Goal: Information Seeking & Learning: Learn about a topic

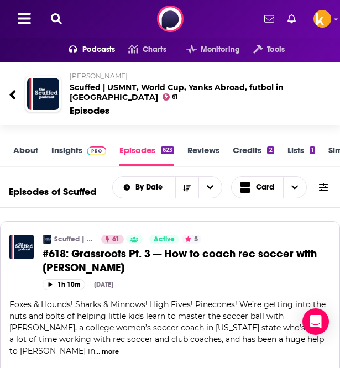
click at [57, 22] on icon at bounding box center [56, 18] width 11 height 11
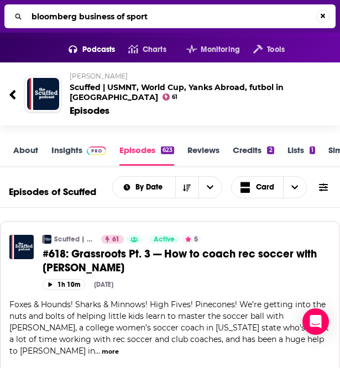
type input "bloomberg business of sports"
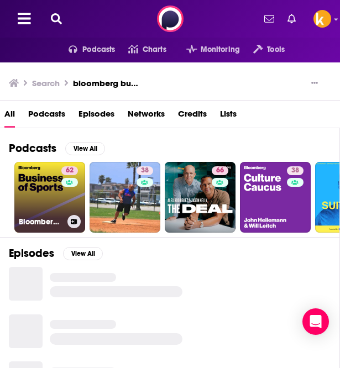
click at [40, 216] on div "Bloomberg Business of Sports" at bounding box center [50, 221] width 62 height 13
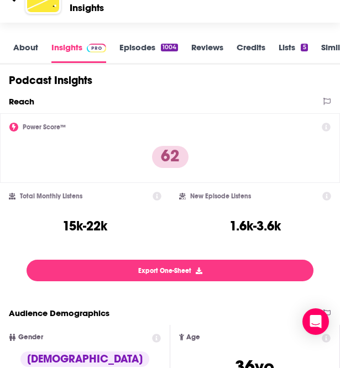
scroll to position [128, 0]
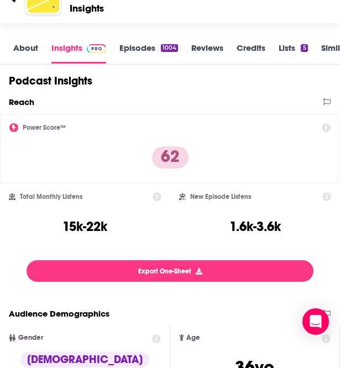
click at [146, 54] on link "Episodes 1004" at bounding box center [148, 53] width 59 height 21
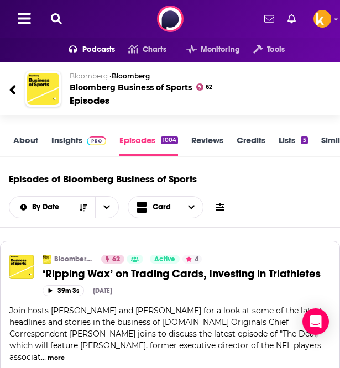
click at [53, 24] on icon at bounding box center [56, 18] width 11 height 11
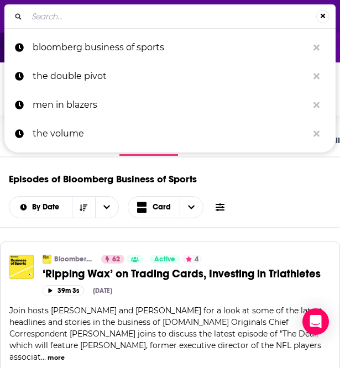
click at [57, 22] on input "Search..." at bounding box center [171, 17] width 289 height 18
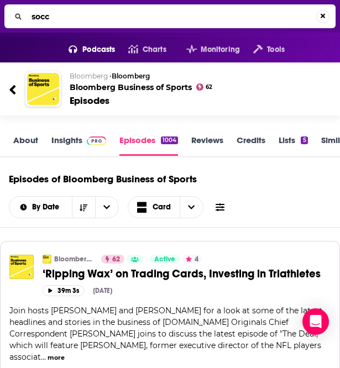
type input "socce"
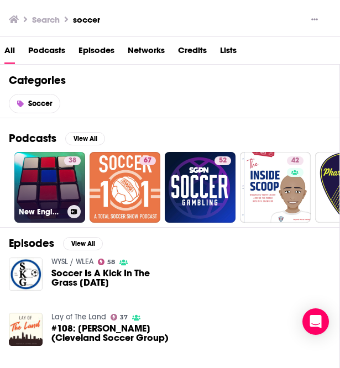
scroll to position [21, 0]
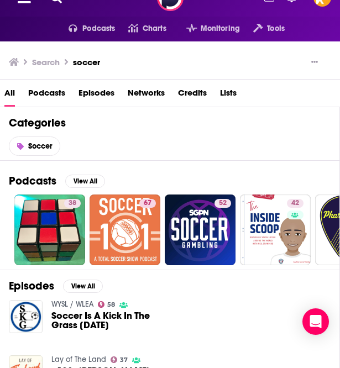
click at [39, 88] on span "Podcasts" at bounding box center [46, 95] width 37 height 23
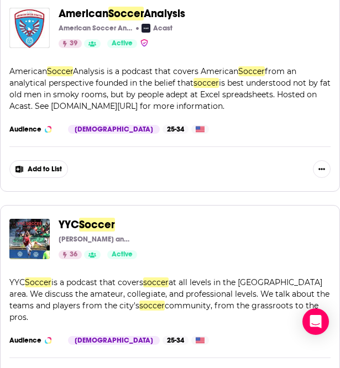
scroll to position [1152, 0]
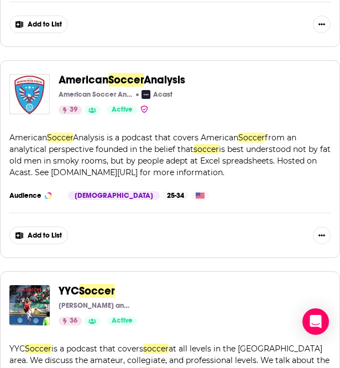
click at [84, 73] on span "American" at bounding box center [84, 80] width 50 height 14
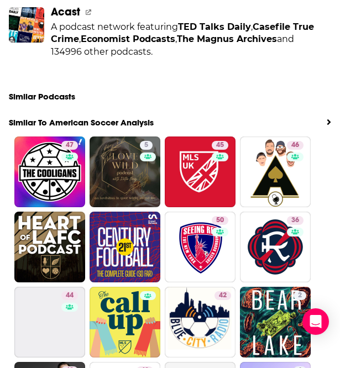
scroll to position [2392, 0]
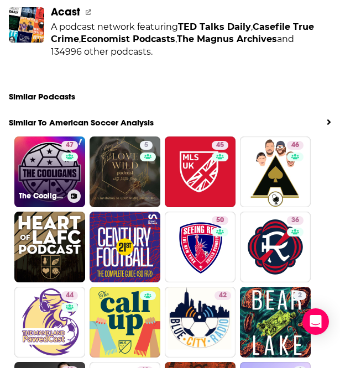
click at [36, 137] on link "47 The Cooligans" at bounding box center [49, 172] width 71 height 71
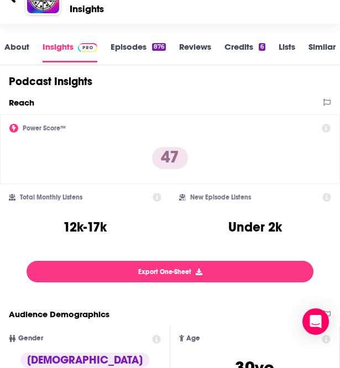
scroll to position [69, 0]
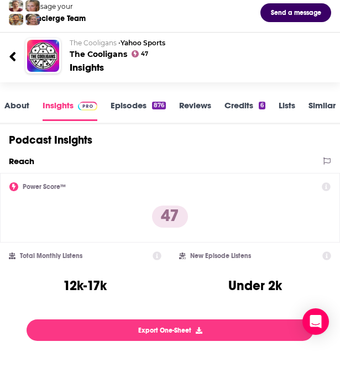
click at [9, 109] on link "About" at bounding box center [16, 110] width 25 height 21
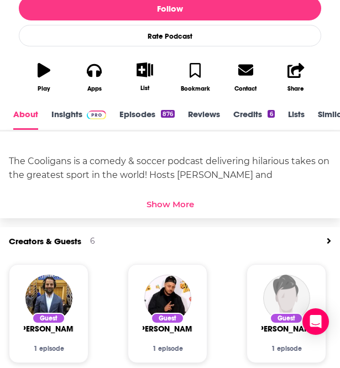
scroll to position [293, 0]
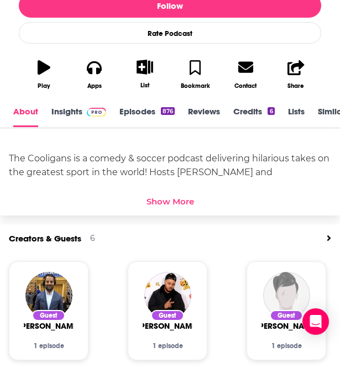
click at [174, 203] on div "Show More" at bounding box center [170, 201] width 48 height 11
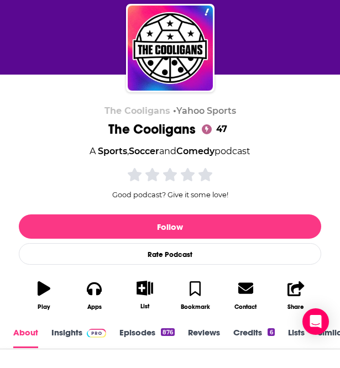
scroll to position [0, 0]
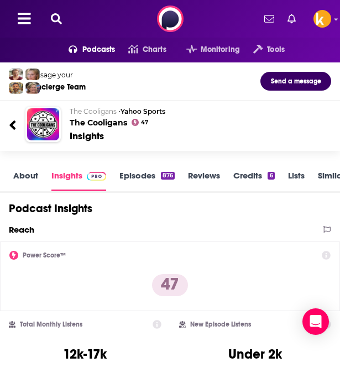
click at [15, 123] on icon at bounding box center [13, 125] width 8 height 15
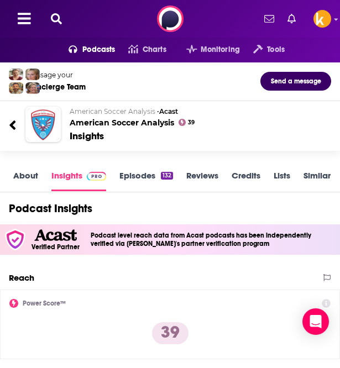
click at [55, 23] on icon at bounding box center [56, 18] width 11 height 11
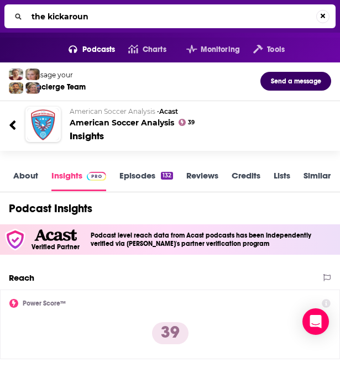
type input "the kickaround"
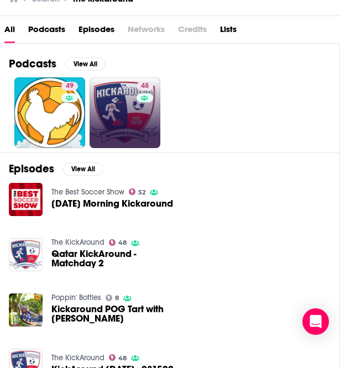
scroll to position [165, 0]
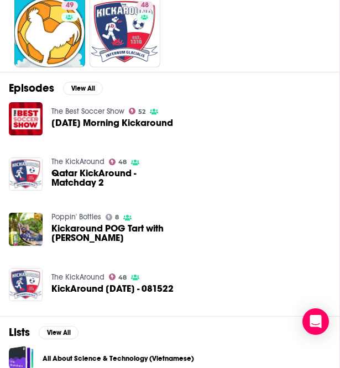
click at [88, 286] on span "KickAround Tuesday - 081522" at bounding box center [112, 288] width 122 height 9
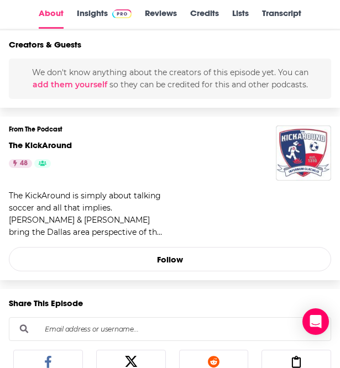
scroll to position [433, 0]
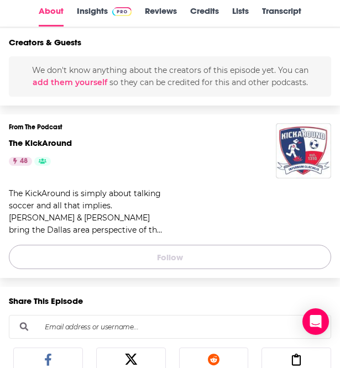
click at [84, 261] on button "Follow" at bounding box center [170, 257] width 322 height 24
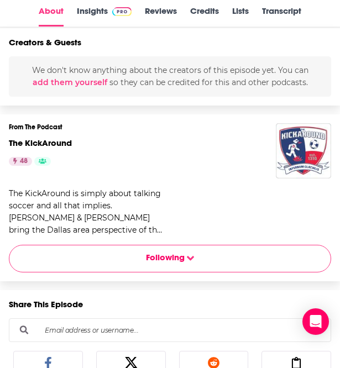
scroll to position [0, 0]
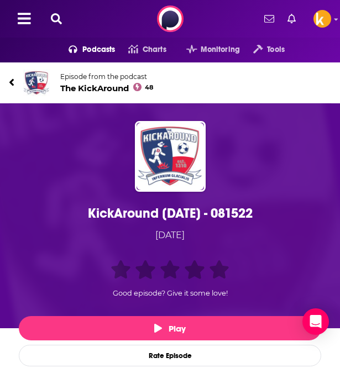
click at [12, 82] on icon at bounding box center [11, 82] width 4 height 7
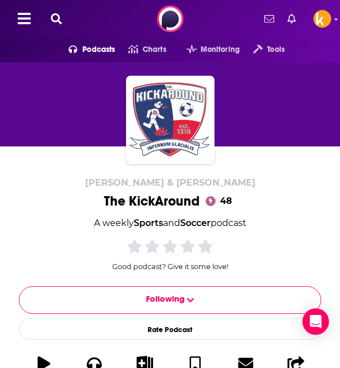
click at [56, 23] on icon at bounding box center [56, 18] width 11 height 11
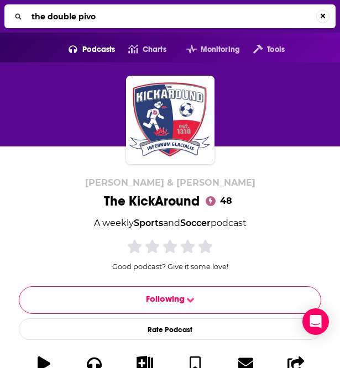
type input "the double pivot"
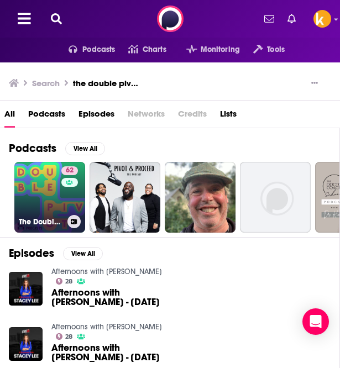
click at [48, 206] on link "62 The Double Pivot: Soccer analysis, analytics, and commentary" at bounding box center [49, 197] width 71 height 71
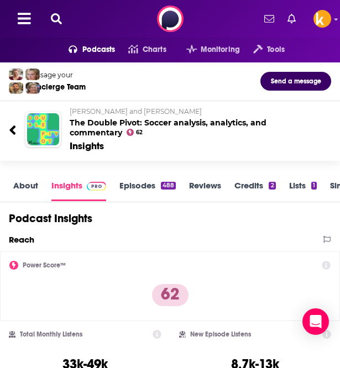
click at [23, 187] on link "About" at bounding box center [25, 190] width 25 height 21
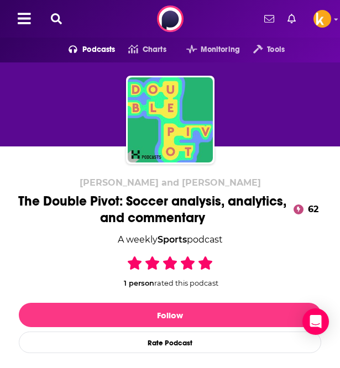
scroll to position [196, 0]
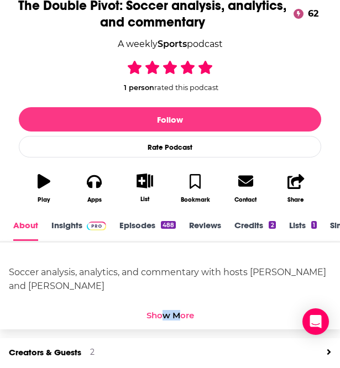
drag, startPoint x: 177, startPoint y: 315, endPoint x: 162, endPoint y: 316, distance: 15.0
click at [162, 316] on div "Show More" at bounding box center [170, 315] width 48 height 11
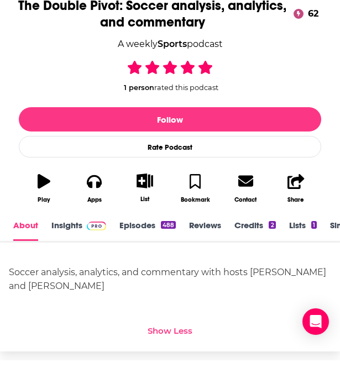
click at [162, 316] on div "Soccer analysis, analytics, and commentary with hosts Mike Goodman and Michael …" at bounding box center [170, 296] width 322 height 91
click at [72, 275] on div "Soccer analysis, analytics, and commentary with hosts Mike Goodman and Michael …" at bounding box center [170, 279] width 322 height 28
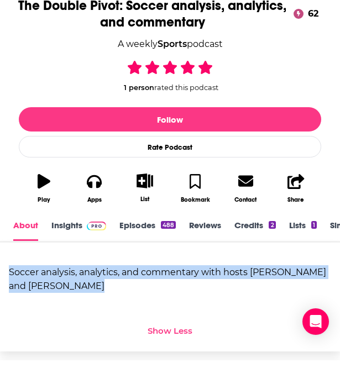
click at [72, 275] on div "Soccer analysis, analytics, and commentary with hosts Mike Goodman and Michael …" at bounding box center [170, 279] width 322 height 28
copy div "Soccer analysis, analytics, and commentary with hosts Mike Goodman and Michael …"
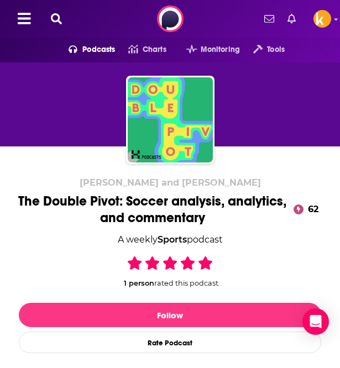
drag, startPoint x: 68, startPoint y: 21, endPoint x: 52, endPoint y: 21, distance: 16.0
click at [52, 21] on div "Podcasts Charts Monitoring Tools For Business For Podcasters More" at bounding box center [170, 19] width 340 height 38
click at [52, 21] on icon at bounding box center [56, 18] width 11 height 11
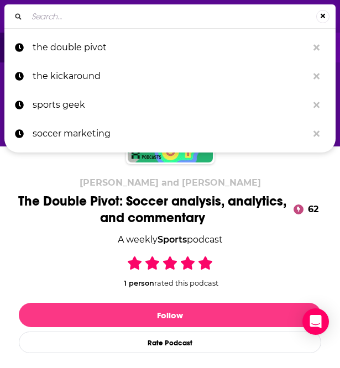
type input "h"
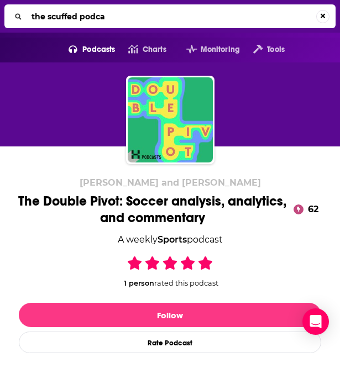
type input "the scuffed podcas"
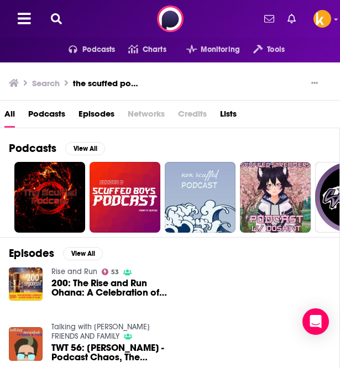
click at [57, 13] on icon at bounding box center [56, 18] width 11 height 11
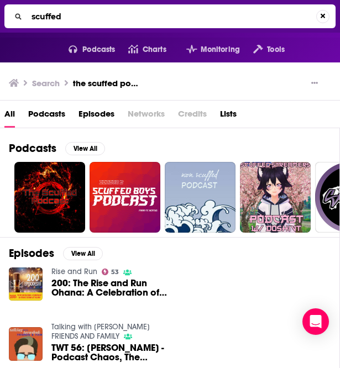
type input "scuffed"
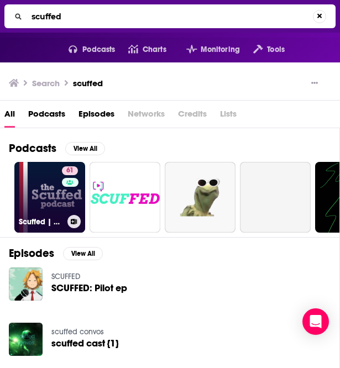
click at [41, 191] on link "61 Scuffed | USMNT, World Cup, Yanks Abroad, futbol in America" at bounding box center [49, 197] width 71 height 71
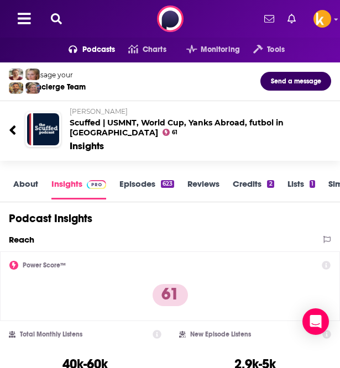
scroll to position [1, 0]
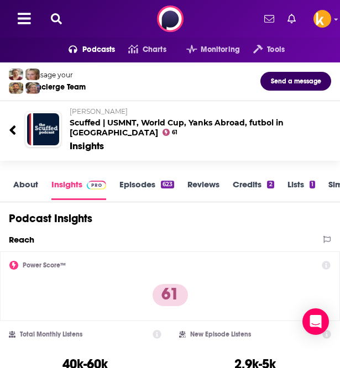
click at [24, 182] on link "About" at bounding box center [25, 189] width 25 height 21
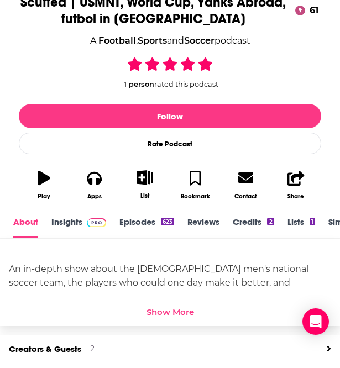
scroll to position [224, 0]
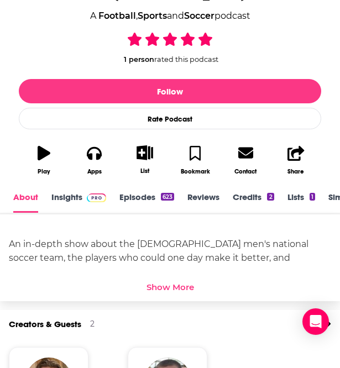
click at [166, 283] on div "Show More" at bounding box center [170, 287] width 48 height 11
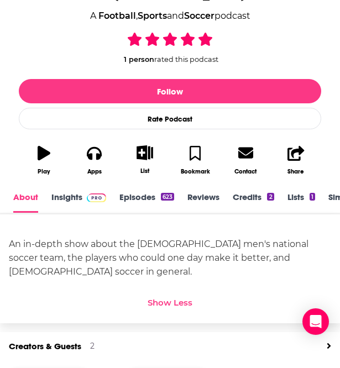
click at [87, 253] on div "An in-depth show about the U.S. men's national soccer team, the players who cou…" at bounding box center [170, 257] width 322 height 41
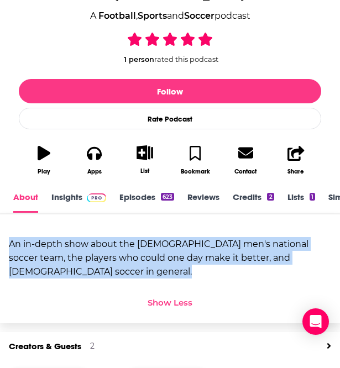
click at [87, 253] on div "An in-depth show about the U.S. men's national soccer team, the players who cou…" at bounding box center [170, 257] width 322 height 41
copy div "An in-depth show about the U.S. men's national soccer team, the players who cou…"
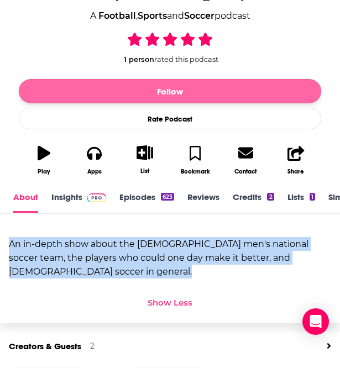
scroll to position [0, 0]
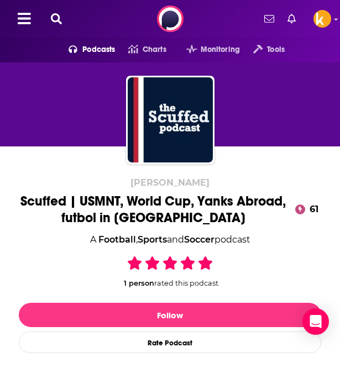
click at [55, 18] on icon at bounding box center [56, 18] width 11 height 11
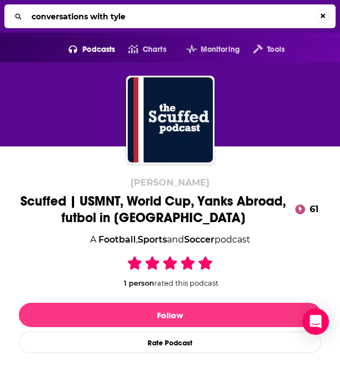
type input "conversations with tyler"
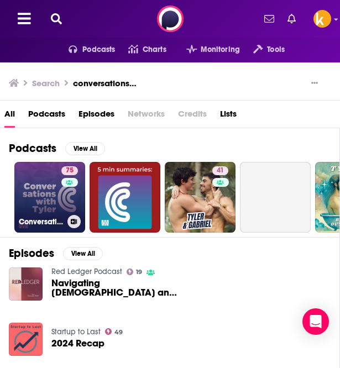
click at [55, 192] on link "75 Conversations with Tyler" at bounding box center [49, 197] width 71 height 71
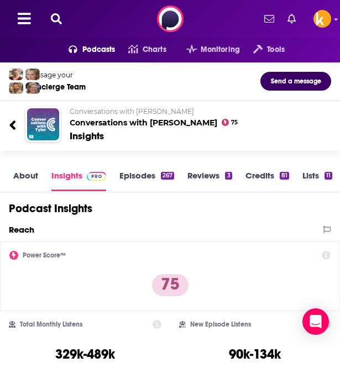
click at [60, 15] on icon at bounding box center [56, 18] width 11 height 11
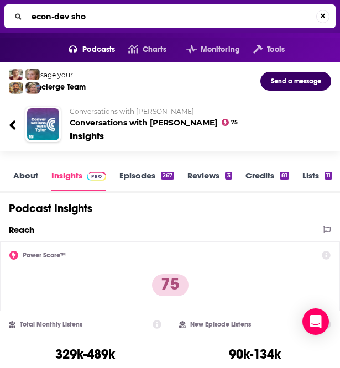
type input "econ-dev show"
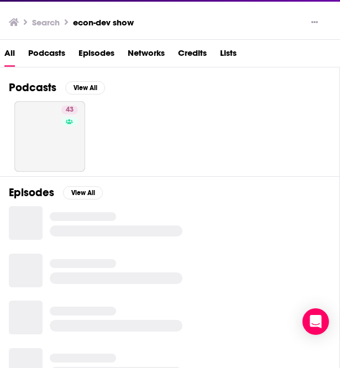
scroll to position [61, 0]
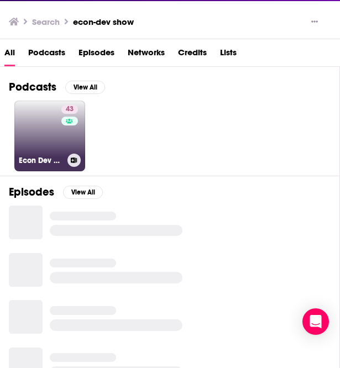
click at [61, 144] on div "43" at bounding box center [70, 129] width 19 height 49
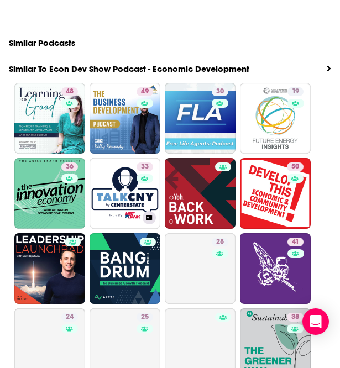
scroll to position [2438, 0]
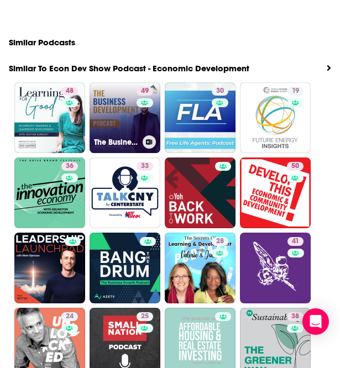
click at [113, 82] on link "49 The Business Development Podcast" at bounding box center [125, 117] width 71 height 71
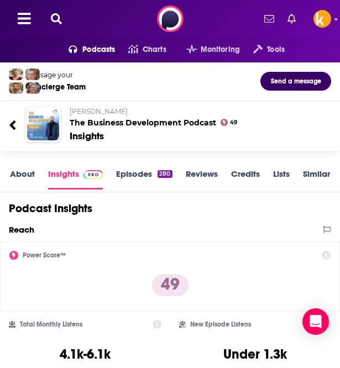
click at [21, 170] on link "About" at bounding box center [22, 179] width 25 height 21
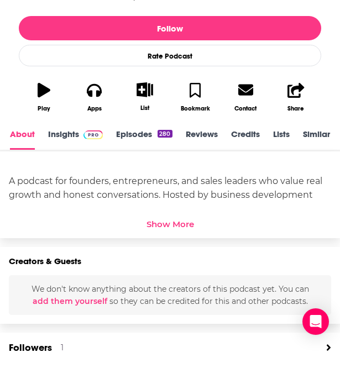
scroll to position [318, 0]
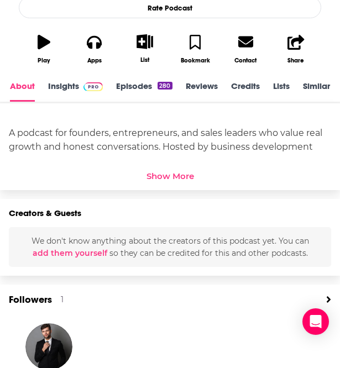
click at [62, 86] on link "Insights" at bounding box center [75, 91] width 55 height 21
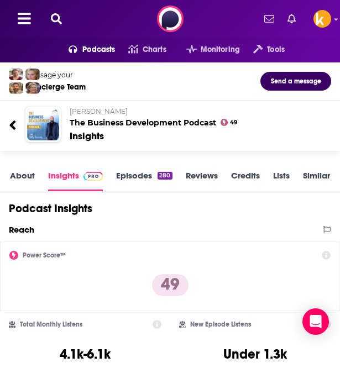
click at [130, 181] on link "Episodes 280" at bounding box center [144, 180] width 56 height 21
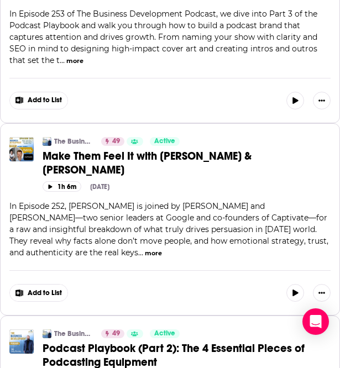
scroll to position [2641, 0]
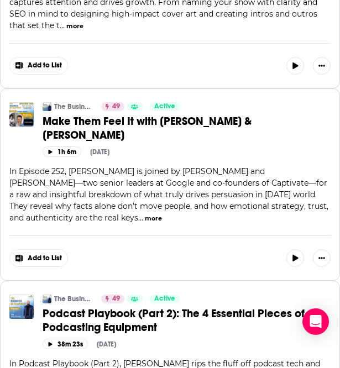
click at [153, 190] on div "The Business Development Podcast 49 Active Categories Business + 2 Make Them Fe…" at bounding box center [169, 166] width 321 height 129
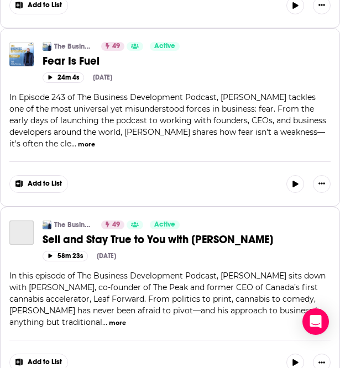
scroll to position [4599, 0]
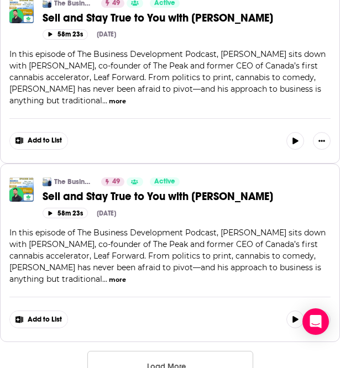
click at [159, 351] on button "Load More ..." at bounding box center [170, 366] width 166 height 30
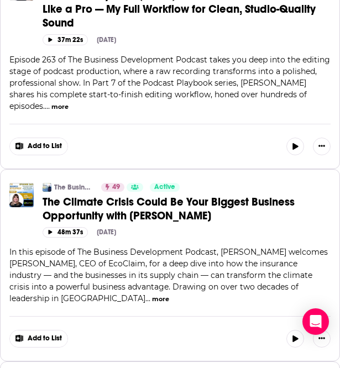
scroll to position [0, 0]
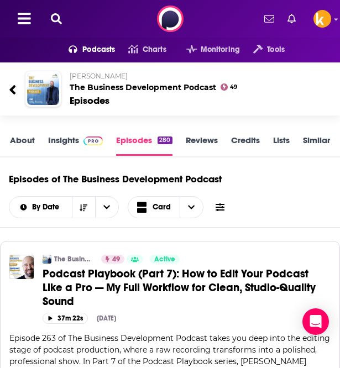
click at [74, 140] on link "Insights" at bounding box center [75, 145] width 55 height 21
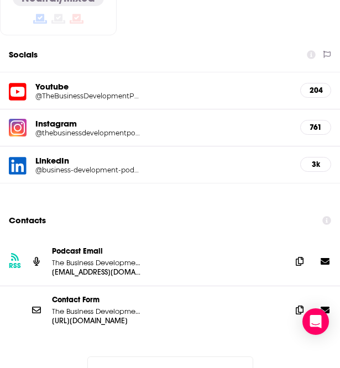
scroll to position [1214, 0]
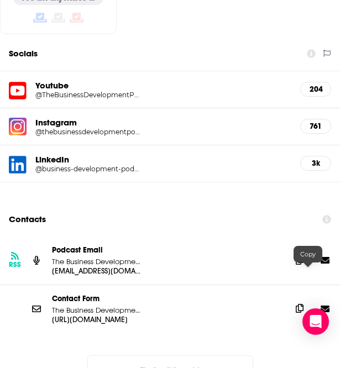
click at [303, 304] on icon at bounding box center [300, 308] width 8 height 9
click at [303, 255] on icon at bounding box center [300, 259] width 8 height 9
click at [306, 300] on span at bounding box center [299, 308] width 17 height 17
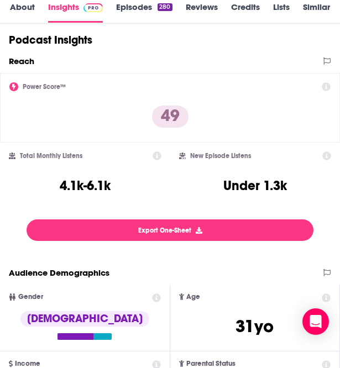
scroll to position [0, 0]
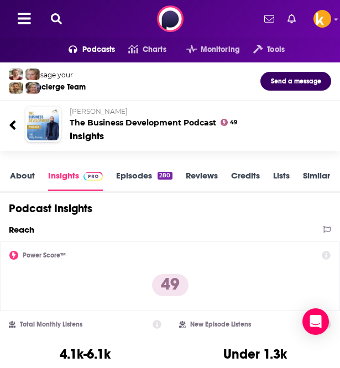
click at [18, 188] on link "About" at bounding box center [22, 180] width 25 height 21
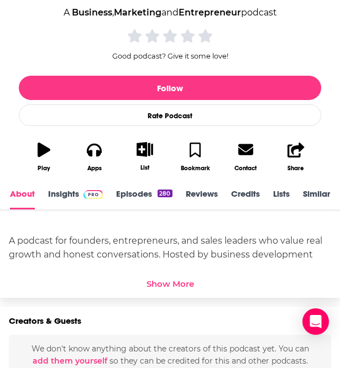
scroll to position [232, 0]
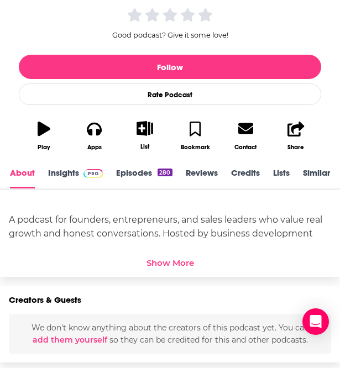
click at [170, 263] on div "Show More" at bounding box center [170, 263] width 48 height 11
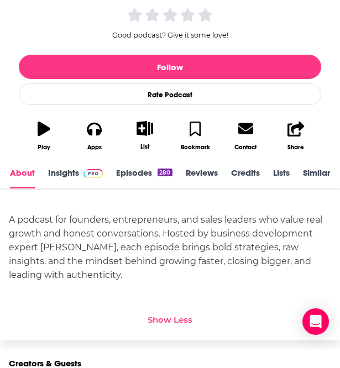
click at [80, 233] on div "A podcast for founders, entrepreneurs, and sales leaders who value real growth …" at bounding box center [170, 247] width 322 height 69
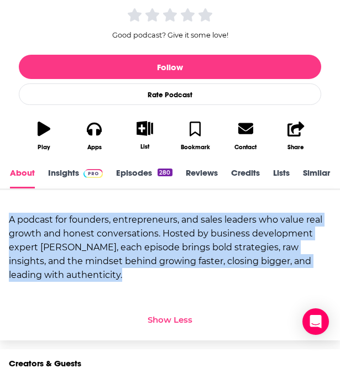
click at [80, 233] on div "A podcast for founders, entrepreneurs, and sales leaders who value real growth …" at bounding box center [170, 247] width 322 height 69
copy div "A podcast for founders, entrepreneurs, and sales leaders who value real growth …"
click at [155, 265] on div "A podcast for founders, entrepreneurs, and sales leaders who value real growth …" at bounding box center [170, 247] width 322 height 69
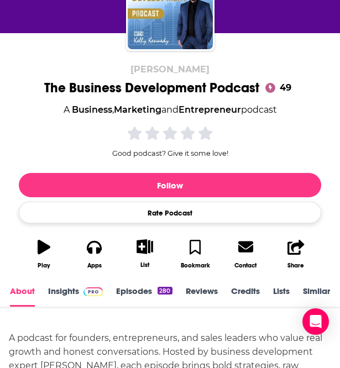
scroll to position [113, 0]
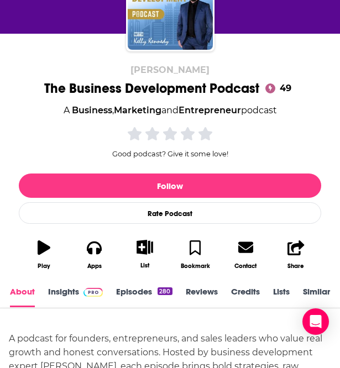
click at [128, 303] on link "Episodes 280" at bounding box center [144, 296] width 56 height 21
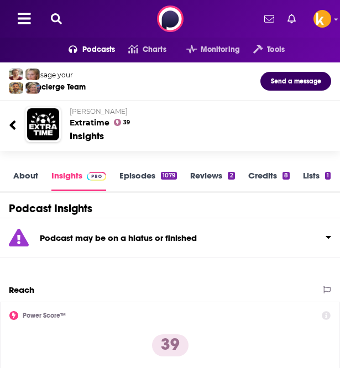
scroll to position [2, 0]
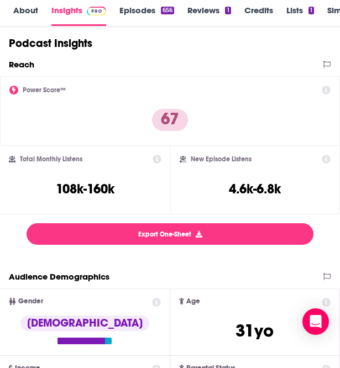
scroll to position [165, 0]
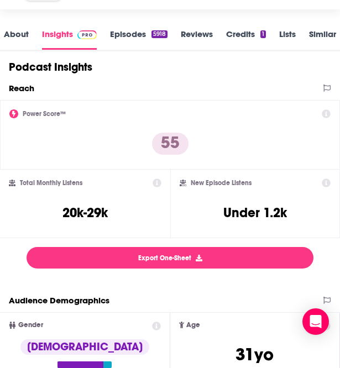
scroll to position [65, 0]
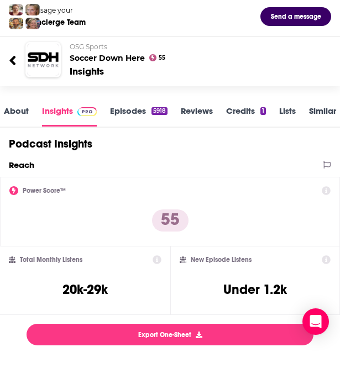
click at [135, 120] on link "Episodes 5918" at bounding box center [138, 116] width 57 height 21
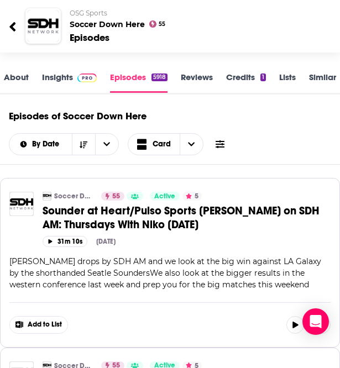
scroll to position [62, 0]
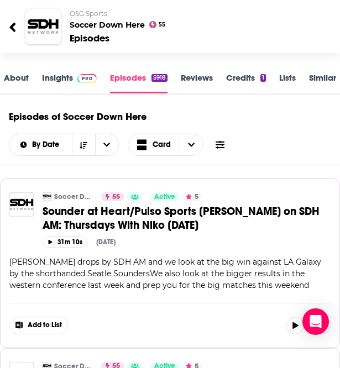
click at [4, 78] on link "About" at bounding box center [16, 82] width 25 height 21
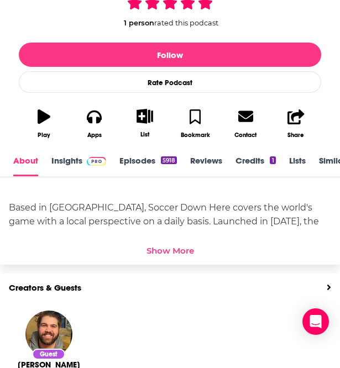
scroll to position [244, 0]
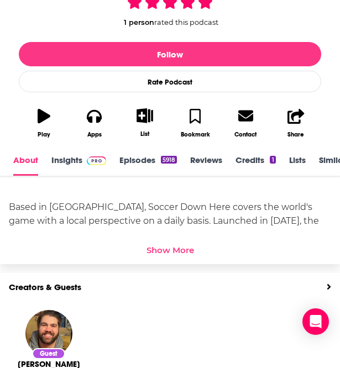
click at [171, 244] on div "Show More" at bounding box center [170, 247] width 322 height 16
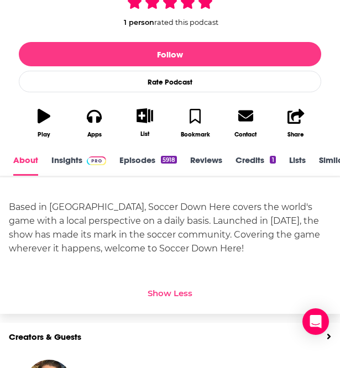
click at [69, 160] on link "Insights" at bounding box center [78, 165] width 55 height 21
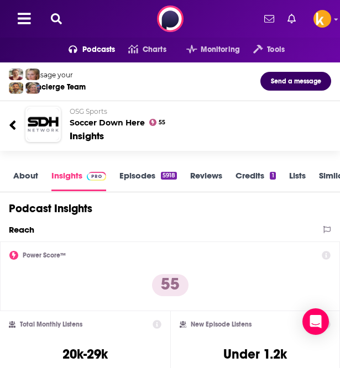
scroll to position [2, 0]
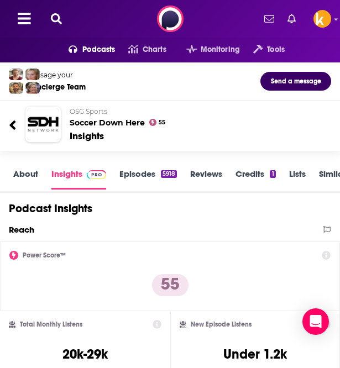
click at [23, 181] on link "About" at bounding box center [25, 179] width 25 height 21
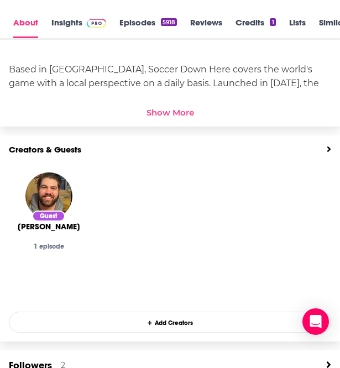
scroll to position [383, 0]
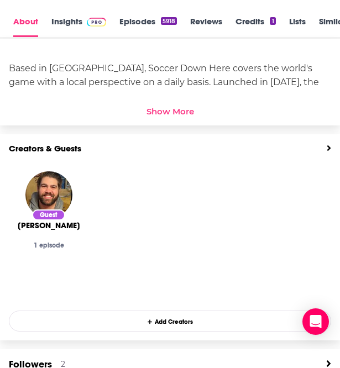
click at [166, 112] on div "Show More" at bounding box center [170, 111] width 48 height 11
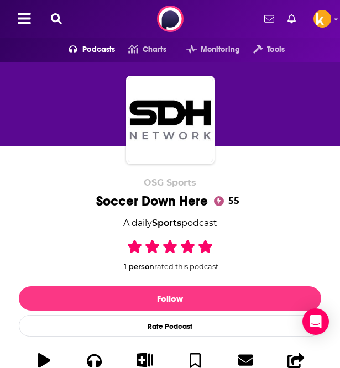
scroll to position [94, 0]
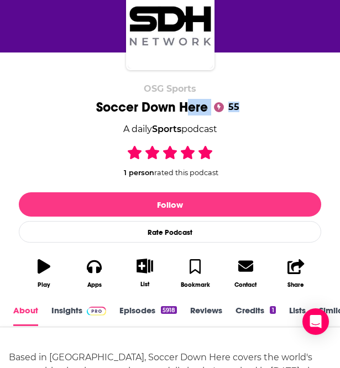
drag, startPoint x: 323, startPoint y: 103, endPoint x: 187, endPoint y: 104, distance: 136.0
click at [187, 104] on div "OSG Sports Soccer Down Here 55 A daily Sports podcast 55 1 person rated this po…" at bounding box center [170, 184] width 319 height 202
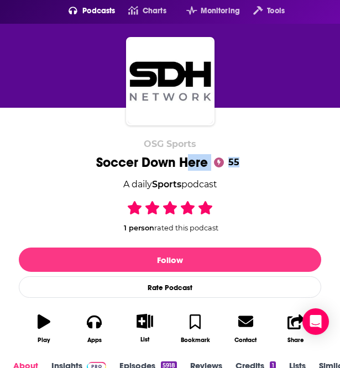
scroll to position [28, 0]
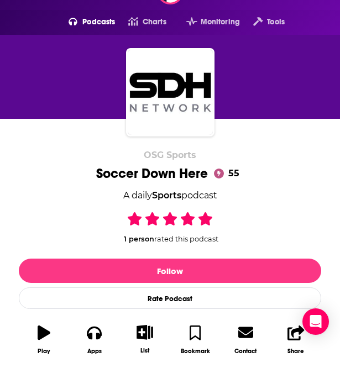
click at [119, 167] on div "Soccer Down Here 55" at bounding box center [170, 173] width 148 height 17
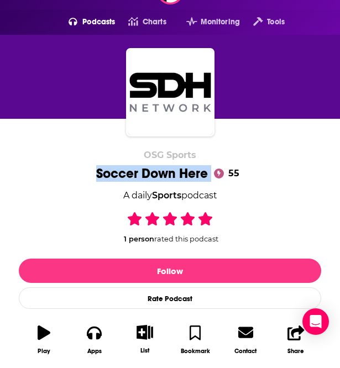
click at [119, 167] on div "Soccer Down Here 55" at bounding box center [170, 173] width 148 height 17
copy div "Soccer Down Here"
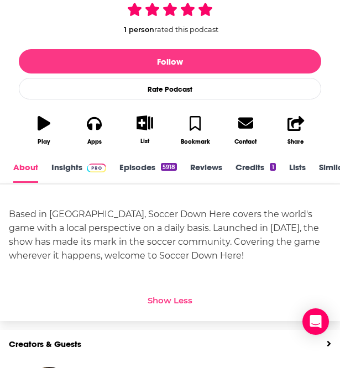
scroll to position [245, 0]
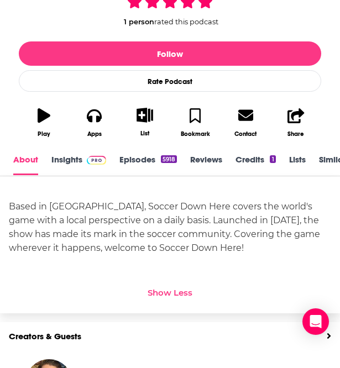
click at [104, 218] on div "Based in Atlanta, Soccer Down Here covers the world's game with a local perspec…" at bounding box center [170, 227] width 322 height 55
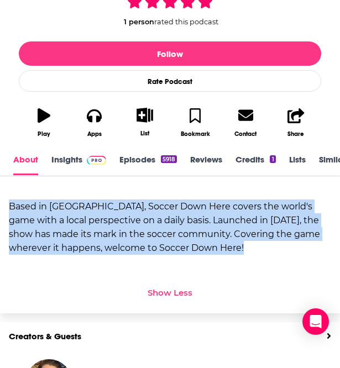
click at [104, 218] on div "Based in Atlanta, Soccer Down Here covers the world's game with a local perspec…" at bounding box center [170, 227] width 322 height 55
copy div "Based in Atlanta, Soccer Down Here covers the world's game with a local perspec…"
click at [66, 158] on link "Insights" at bounding box center [78, 164] width 55 height 21
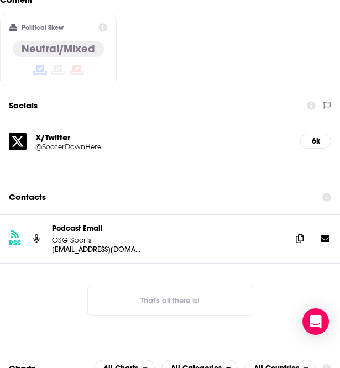
scroll to position [1119, 0]
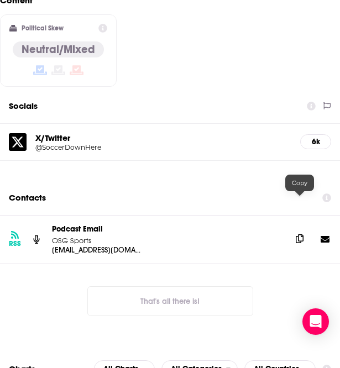
click at [297, 234] on icon at bounding box center [300, 238] width 8 height 9
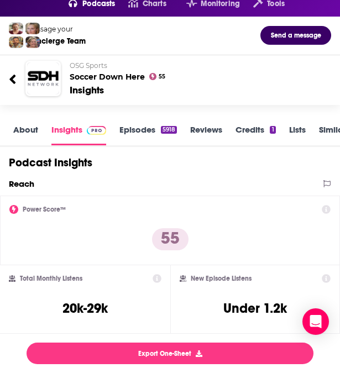
scroll to position [46, 0]
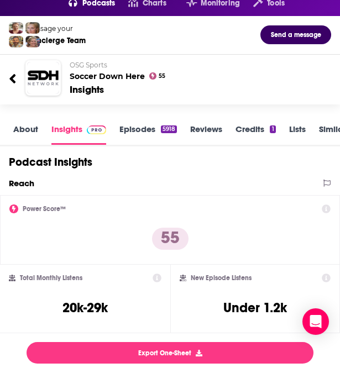
click at [142, 134] on link "Episodes 5918" at bounding box center [147, 134] width 57 height 21
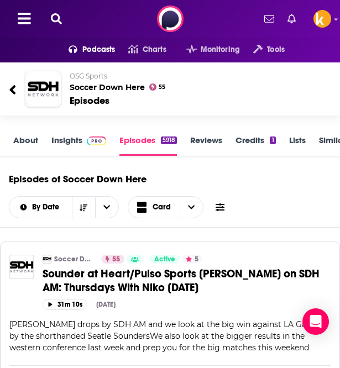
click at [54, 10] on div "Podcasts Charts Monitoring Tools For Business For Podcasters More" at bounding box center [170, 19] width 340 height 38
click at [54, 16] on icon at bounding box center [56, 18] width 11 height 11
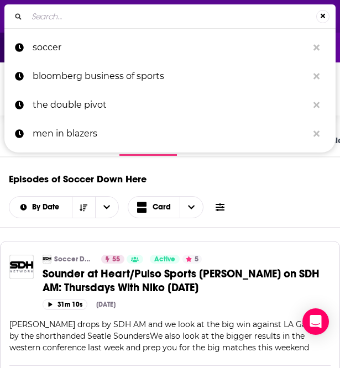
click at [64, 18] on input "Search..." at bounding box center [171, 17] width 289 height 18
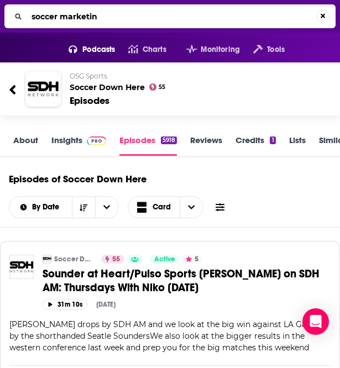
type input "soccer marketing"
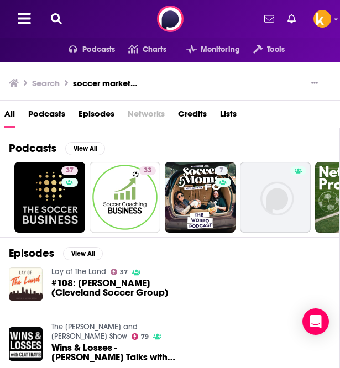
click at [49, 122] on span "Podcasts" at bounding box center [46, 116] width 37 height 23
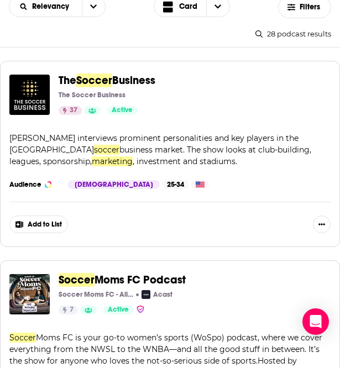
scroll to position [141, 0]
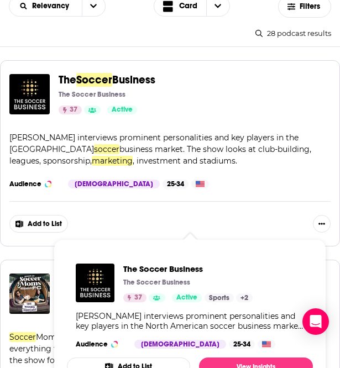
click at [88, 83] on span "Soccer" at bounding box center [94, 80] width 36 height 14
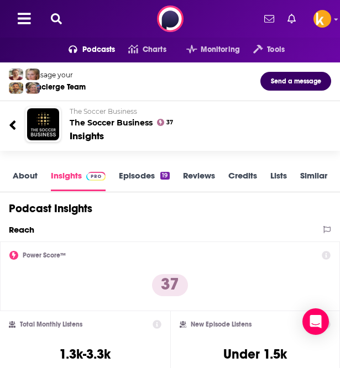
click at [137, 179] on link "Episodes 19" at bounding box center [144, 180] width 50 height 21
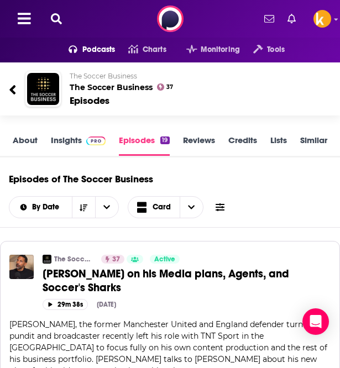
click at [29, 146] on link "About" at bounding box center [25, 145] width 25 height 21
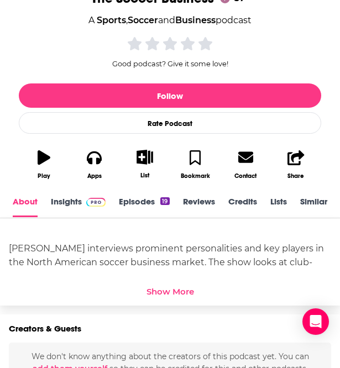
scroll to position [208, 0]
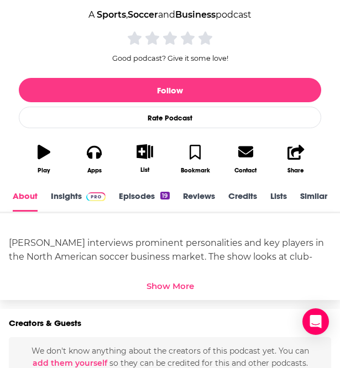
click at [161, 285] on div "Show More" at bounding box center [170, 286] width 48 height 11
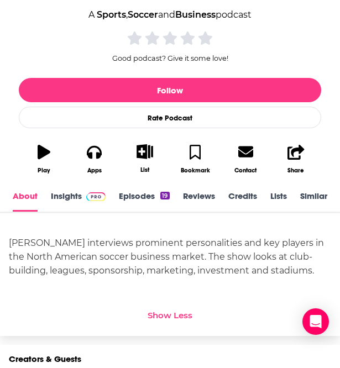
click at [93, 251] on div "Simon Evans interviews prominent personalities and key players in the North Ame…" at bounding box center [170, 256] width 322 height 41
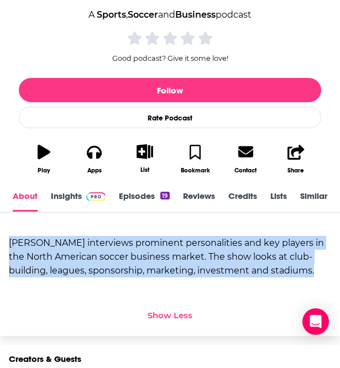
click at [93, 251] on div "Simon Evans interviews prominent personalities and key players in the North Ame…" at bounding box center [170, 256] width 322 height 41
copy div "Simon Evans interviews prominent personalities and key players in the North Ame…"
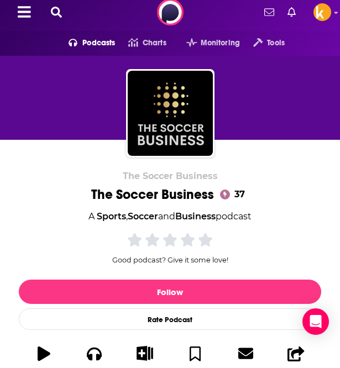
scroll to position [106, 0]
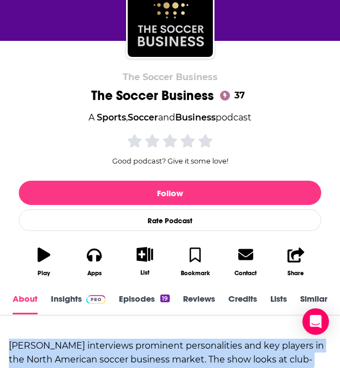
click at [65, 296] on link "Insights" at bounding box center [78, 303] width 55 height 21
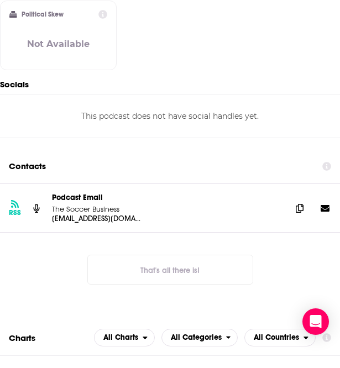
scroll to position [883, 0]
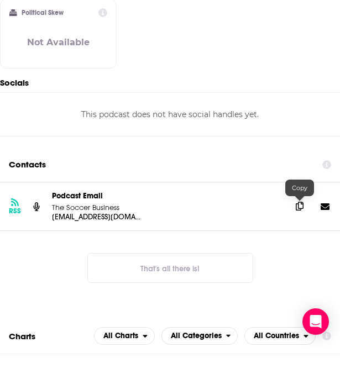
click at [296, 207] on icon at bounding box center [300, 206] width 8 height 9
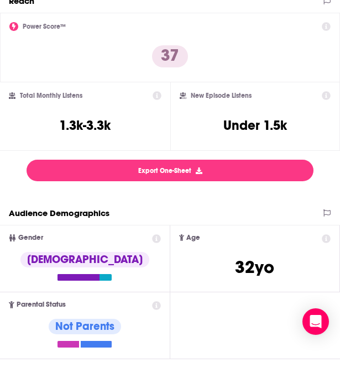
scroll to position [0, 0]
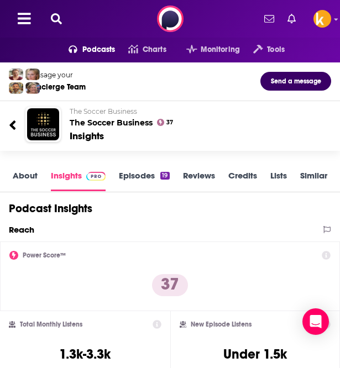
click at [54, 14] on icon at bounding box center [56, 18] width 11 height 11
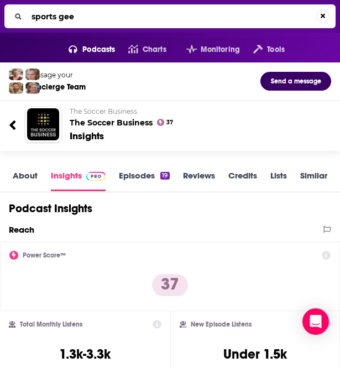
type input "sports geek"
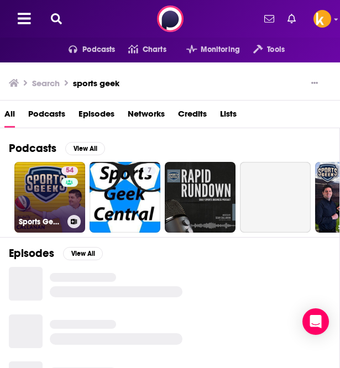
click at [49, 205] on link "54 Sports Geek - A look into the world of Sports Marketing, Sports Business and…" at bounding box center [49, 197] width 71 height 71
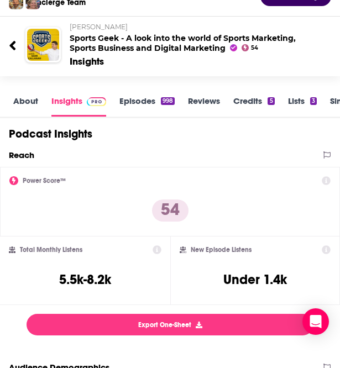
scroll to position [86, 0]
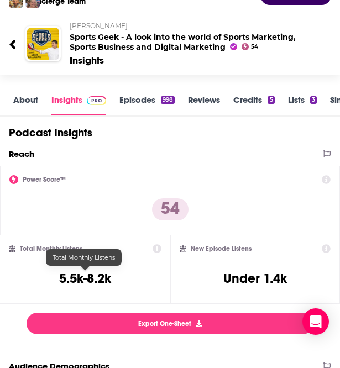
click at [84, 275] on h3 "5.5k-8.2k" at bounding box center [85, 278] width 52 height 17
copy div "5.5k-8.2k"
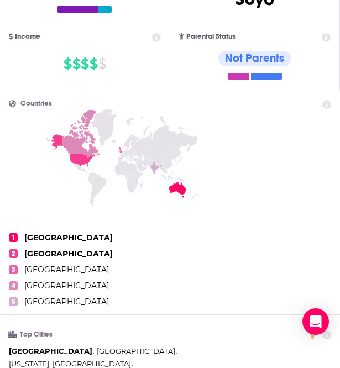
scroll to position [507, 0]
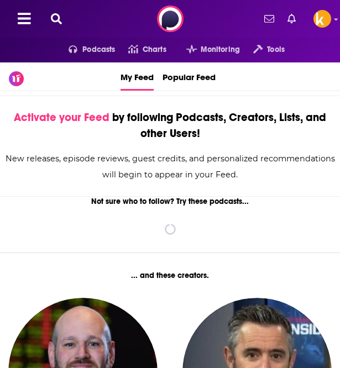
click at [56, 19] on icon at bounding box center [56, 18] width 11 height 11
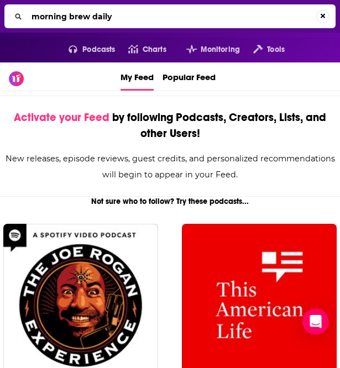
type input "morning brew daily"
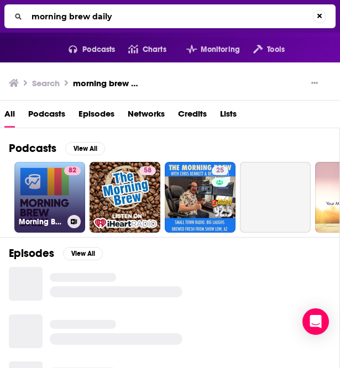
click at [36, 213] on link "82 Morning Brew Daily" at bounding box center [49, 197] width 71 height 71
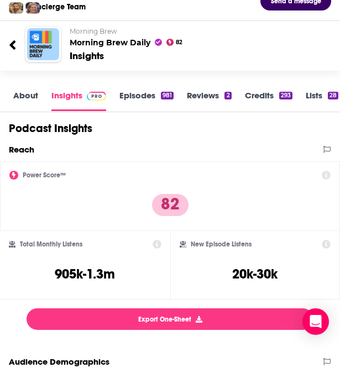
scroll to position [64, 0]
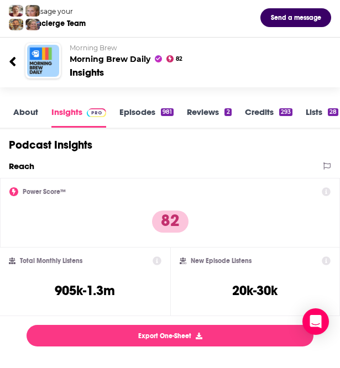
click at [140, 112] on link "Episodes 981" at bounding box center [146, 117] width 54 height 21
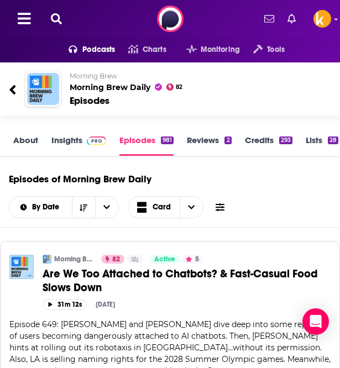
click at [62, 15] on button at bounding box center [57, 19] width 18 height 13
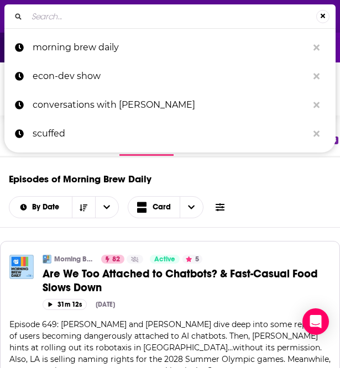
click at [87, 14] on input "Search..." at bounding box center [171, 17] width 289 height 18
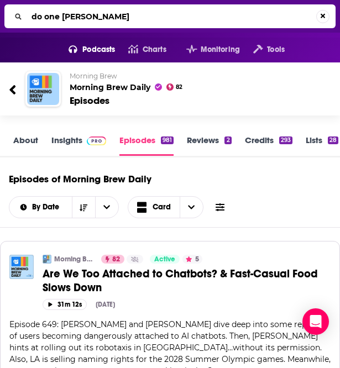
type input "do one better"
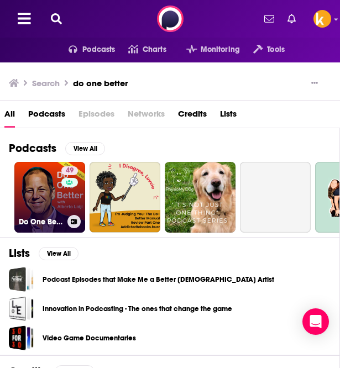
click at [32, 201] on link "49 Do One Better with Alberto Lidji in Philanthropy, Sustainability and Social …" at bounding box center [49, 197] width 71 height 71
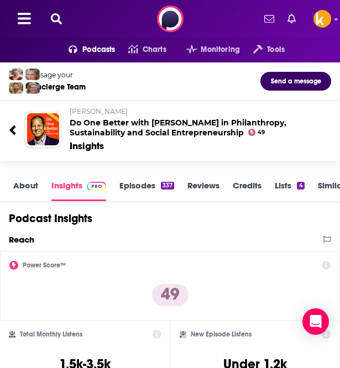
click at [133, 187] on link "Episodes 337" at bounding box center [146, 190] width 55 height 21
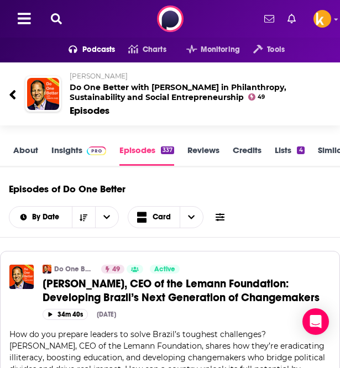
click at [26, 148] on link "About" at bounding box center [25, 155] width 25 height 21
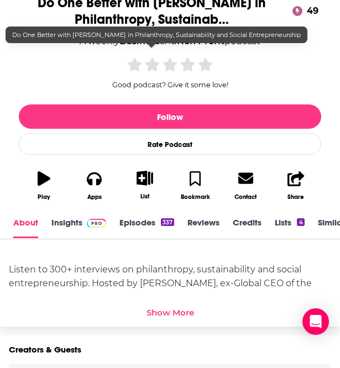
scroll to position [199, 0]
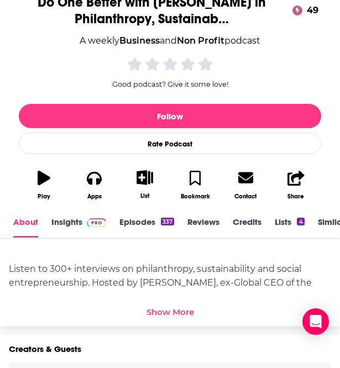
click at [62, 229] on link "Insights" at bounding box center [78, 227] width 55 height 21
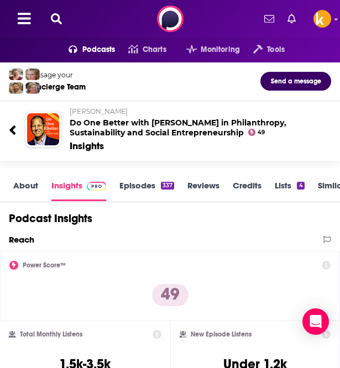
click at [132, 190] on link "Episodes 337" at bounding box center [146, 190] width 55 height 21
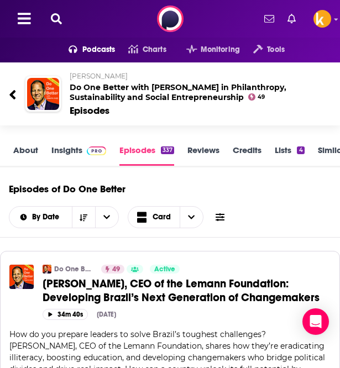
click at [29, 150] on link "About" at bounding box center [25, 155] width 25 height 21
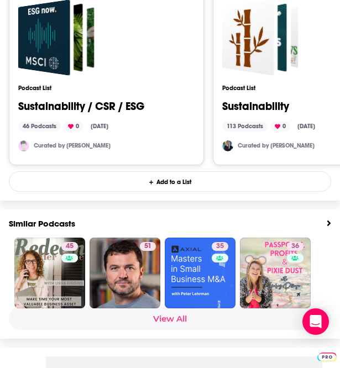
scroll to position [1190, 0]
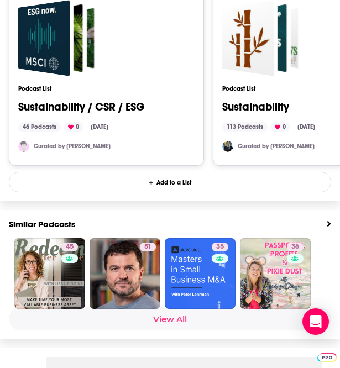
click at [165, 322] on link "View All" at bounding box center [170, 318] width 322 height 23
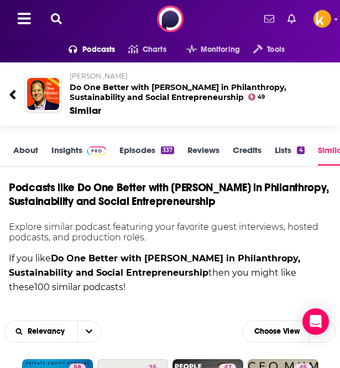
click at [57, 23] on icon at bounding box center [56, 18] width 11 height 11
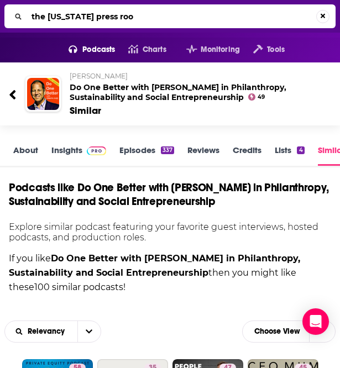
type input "the virginia press room"
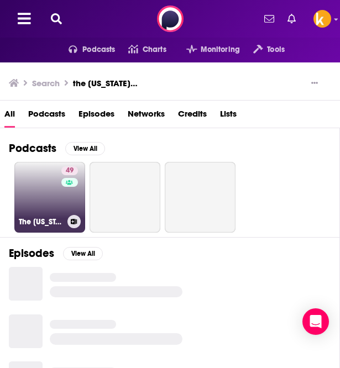
click at [51, 198] on link "49 The Virginia Press Room" at bounding box center [49, 197] width 71 height 71
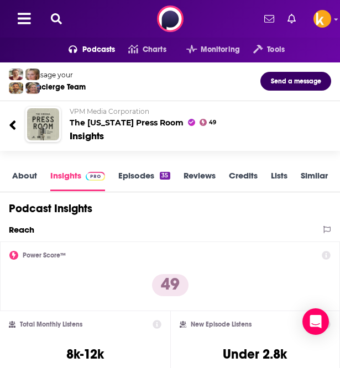
click at [30, 182] on link "About" at bounding box center [24, 180] width 25 height 21
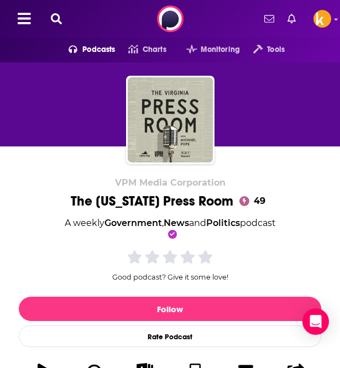
scroll to position [256, 0]
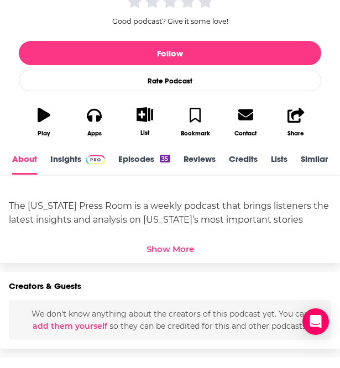
click at [170, 251] on div "Show More" at bounding box center [170, 249] width 48 height 11
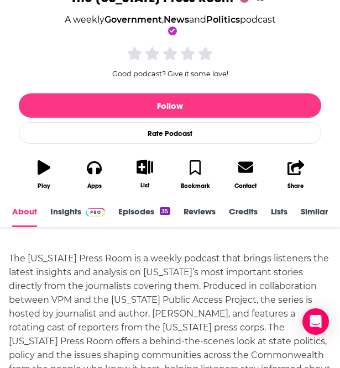
scroll to position [203, 0]
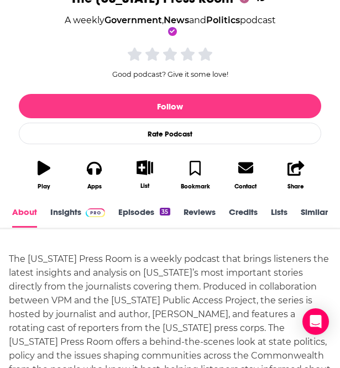
click at [160, 217] on link "Episodes 35" at bounding box center [143, 217] width 51 height 21
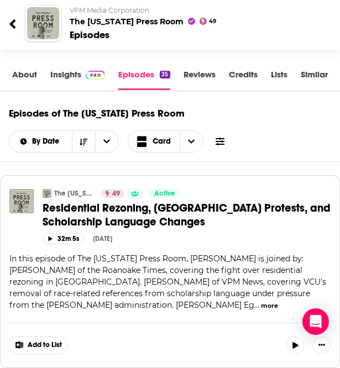
scroll to position [4, 0]
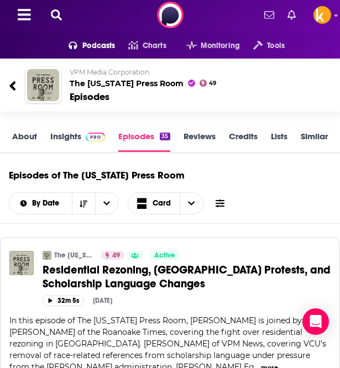
click at [55, 15] on icon at bounding box center [56, 14] width 11 height 11
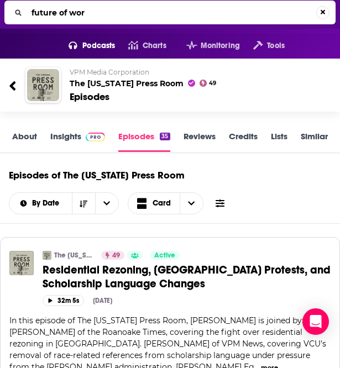
type input "future of work"
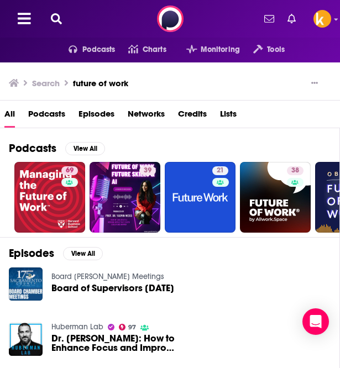
click at [55, 20] on icon at bounding box center [56, 18] width 11 height 11
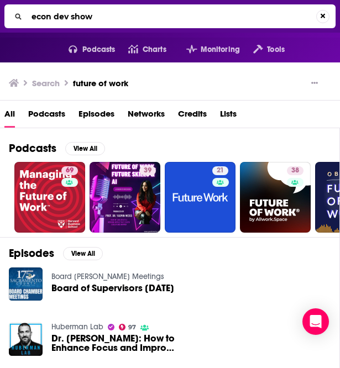
type input "econ dev show"
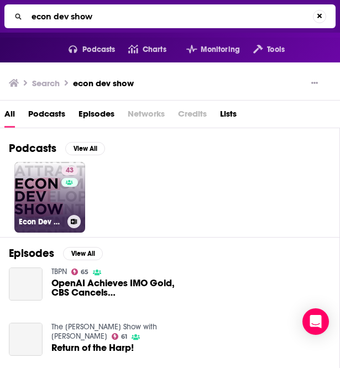
click at [39, 196] on link "43 Econ Dev Show Podcast - Economic Development" at bounding box center [49, 197] width 71 height 71
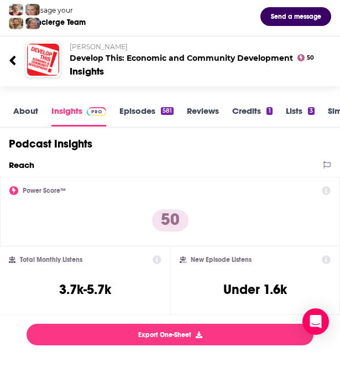
scroll to position [64, 0]
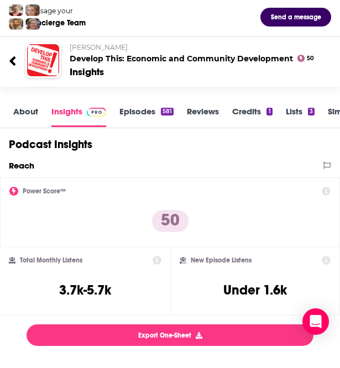
click at [26, 112] on link "About" at bounding box center [25, 116] width 25 height 21
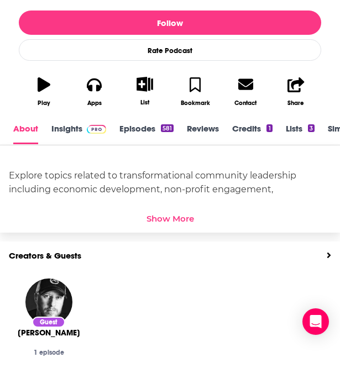
scroll to position [292, 0]
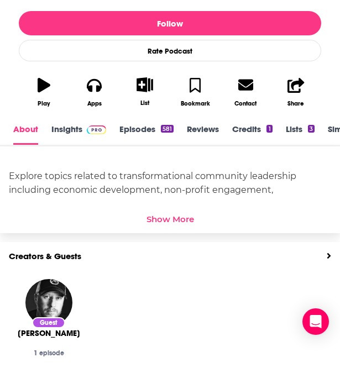
click at [137, 129] on link "Episodes 581" at bounding box center [146, 134] width 54 height 21
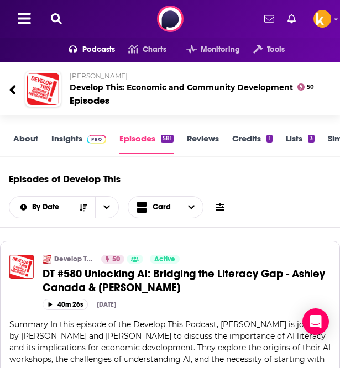
click at [27, 141] on link "About" at bounding box center [25, 143] width 25 height 21
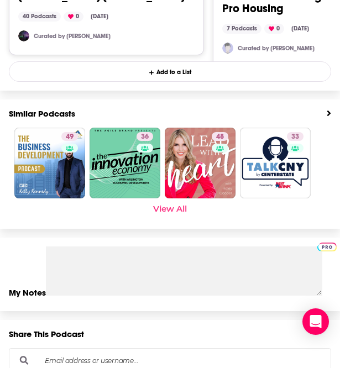
scroll to position [1429, 0]
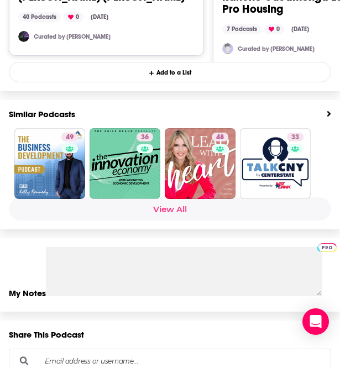
click at [172, 205] on link "View All" at bounding box center [170, 208] width 322 height 23
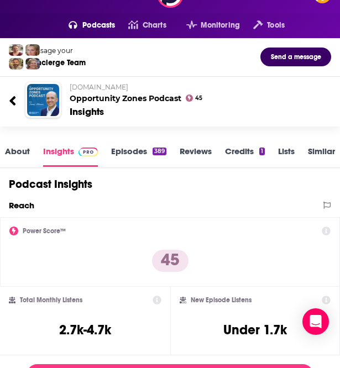
scroll to position [23, 0]
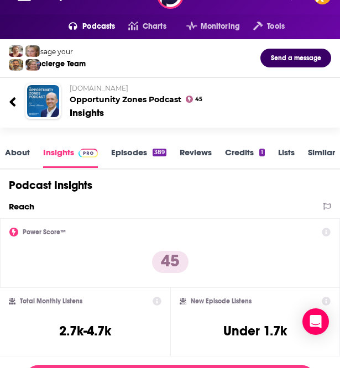
click at [133, 150] on link "Episodes 389" at bounding box center [138, 157] width 55 height 21
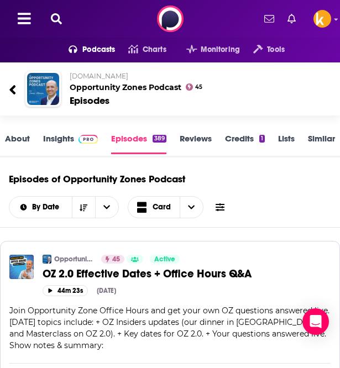
click at [51, 19] on icon at bounding box center [56, 18] width 11 height 11
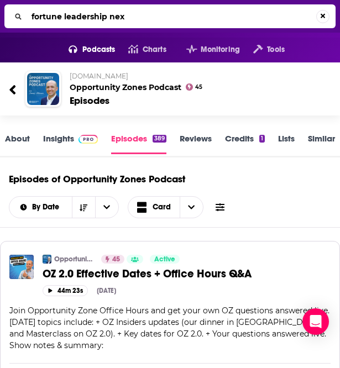
type input "fortune leadership next"
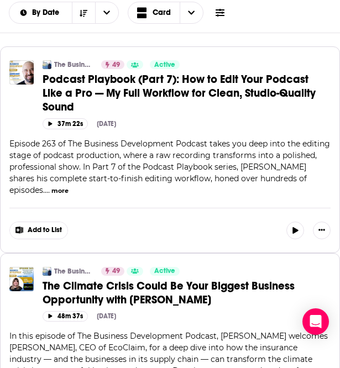
scroll to position [193, 0]
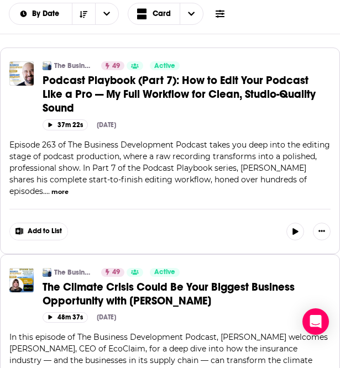
click at [51, 187] on button "more" at bounding box center [59, 191] width 17 height 9
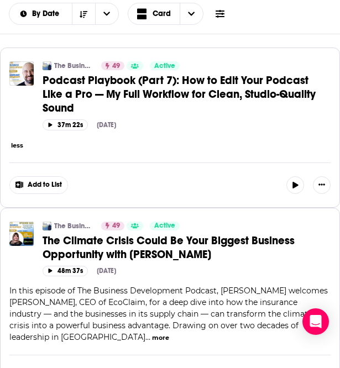
click at [89, 80] on span "Podcast Playbook (Part 7): How to Edit Your Podcast Like a Pro — My Full Workfl…" at bounding box center [179, 94] width 273 height 41
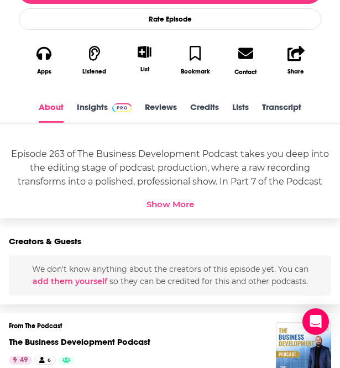
scroll to position [419, 0]
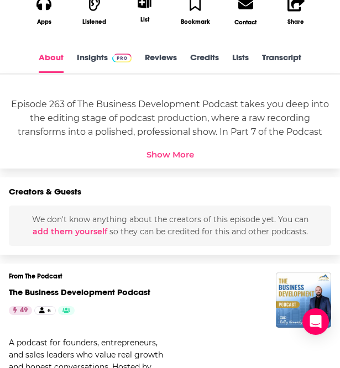
click at [175, 152] on div "Show More" at bounding box center [170, 154] width 48 height 11
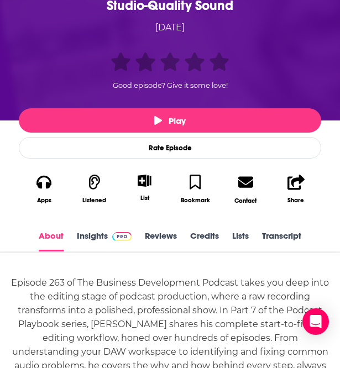
scroll to position [240, 0]
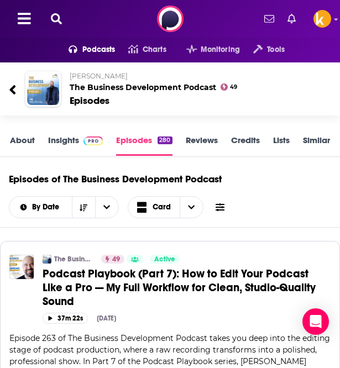
click at [22, 139] on link "About" at bounding box center [22, 145] width 25 height 21
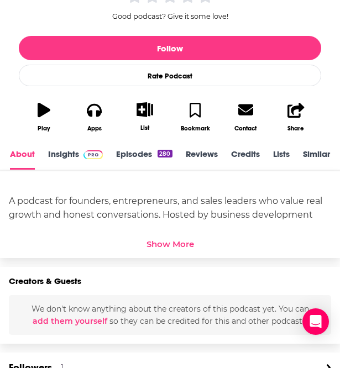
scroll to position [256, 0]
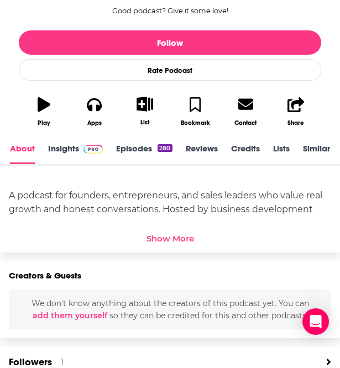
click at [164, 235] on div "Show More" at bounding box center [170, 238] width 48 height 11
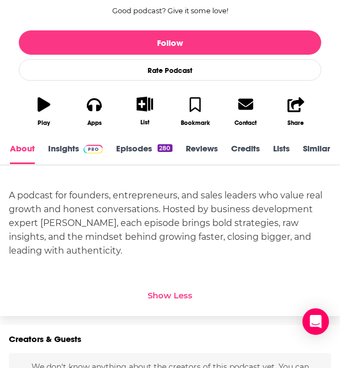
click at [125, 149] on link "Episodes 280" at bounding box center [144, 153] width 56 height 21
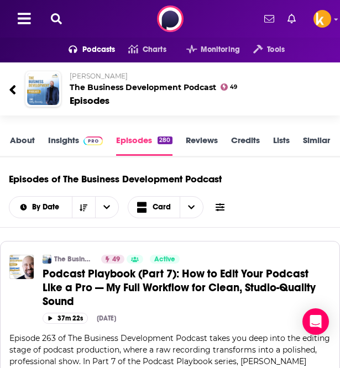
click at [48, 144] on link "Insights" at bounding box center [75, 145] width 55 height 21
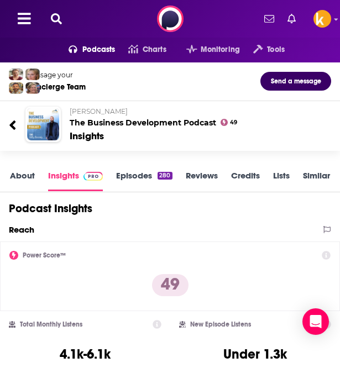
click at [19, 183] on link "About" at bounding box center [22, 180] width 25 height 21
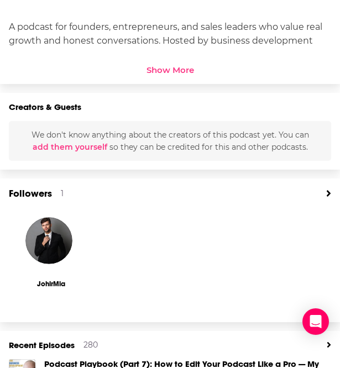
scroll to position [244, 0]
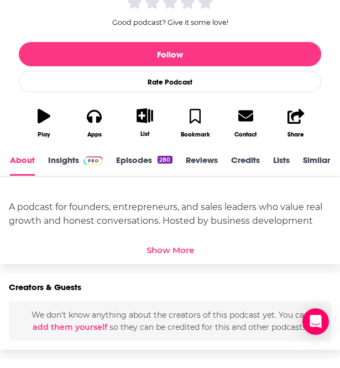
click at [167, 249] on div "Show More" at bounding box center [170, 250] width 48 height 11
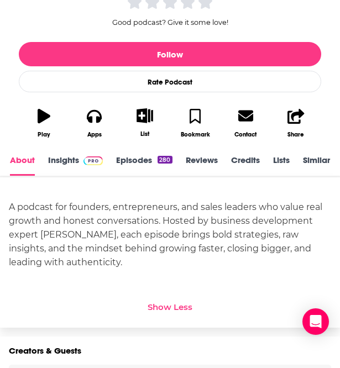
click at [145, 163] on link "Episodes 280" at bounding box center [144, 165] width 56 height 21
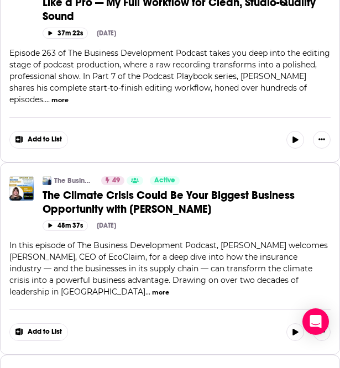
scroll to position [658, 0]
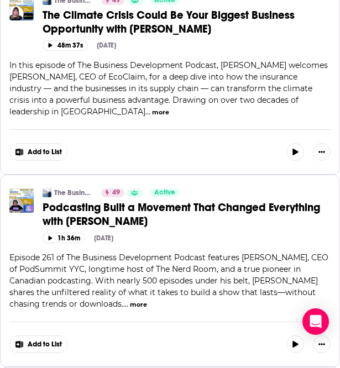
click at [183, 280] on span "Episode 261 of The Business Development Podcast features [PERSON_NAME], CEO of …" at bounding box center [168, 281] width 319 height 56
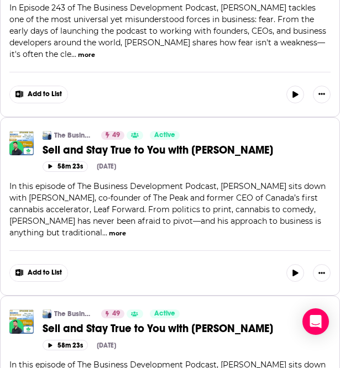
scroll to position [4599, 0]
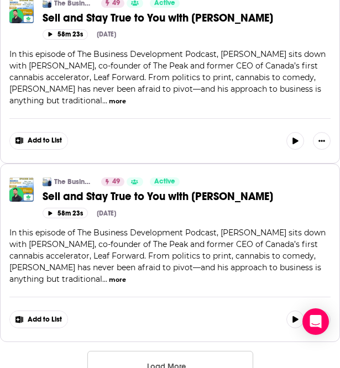
click at [136, 351] on button "Load More ..." at bounding box center [170, 366] width 166 height 30
